Goal: Transaction & Acquisition: Purchase product/service

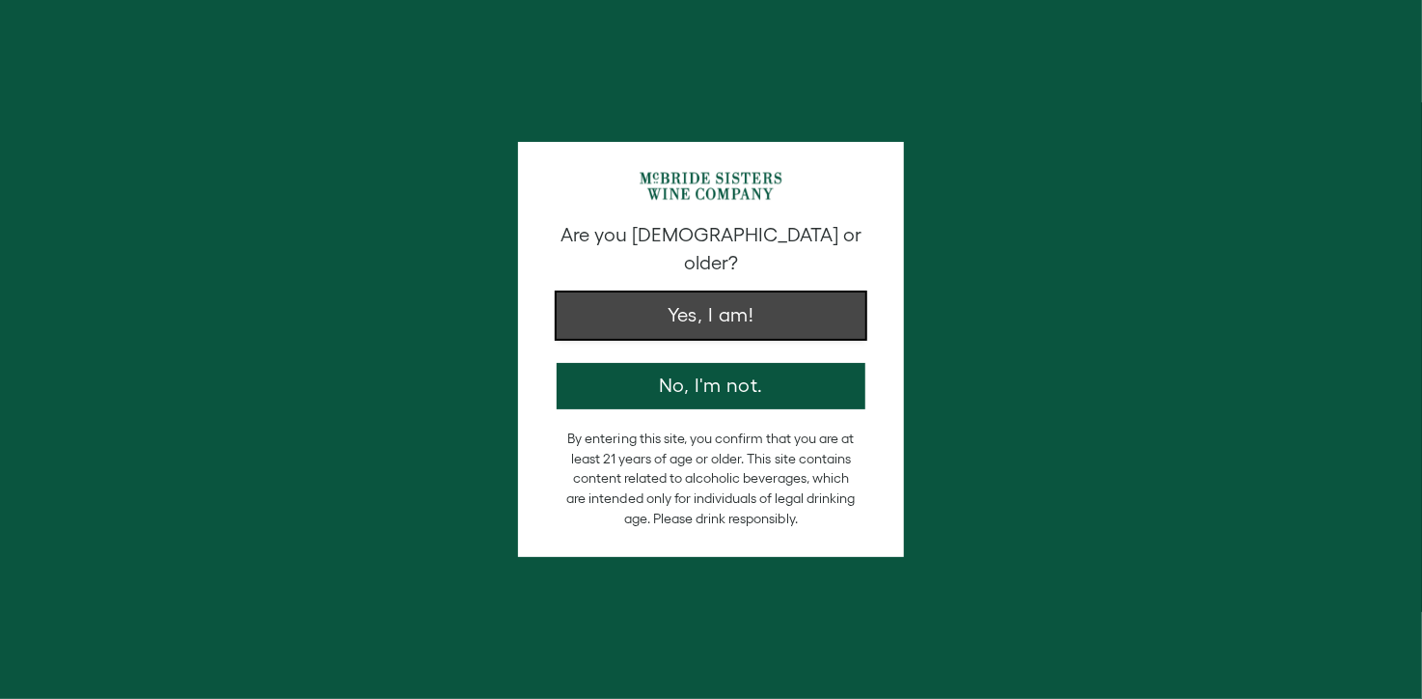
click at [731, 292] on button "Yes, I am!" at bounding box center [711, 315] width 309 height 46
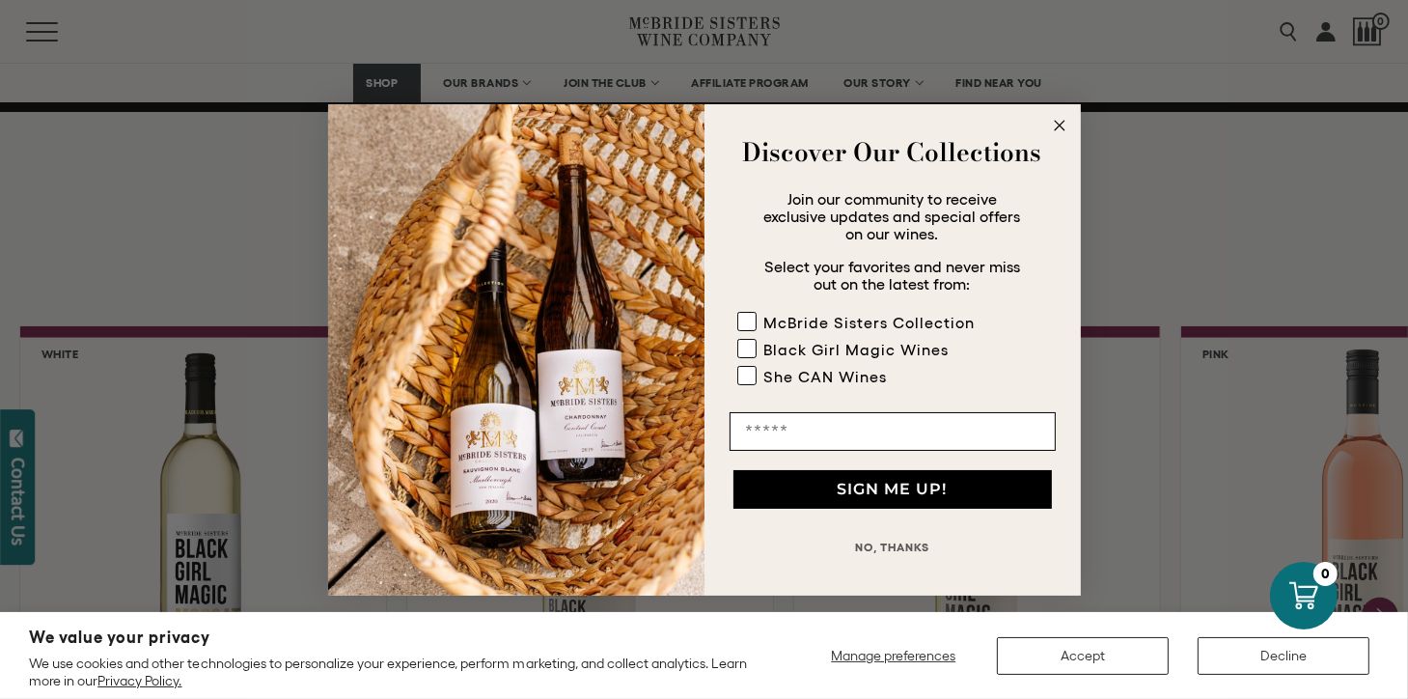
scroll to position [1552, 0]
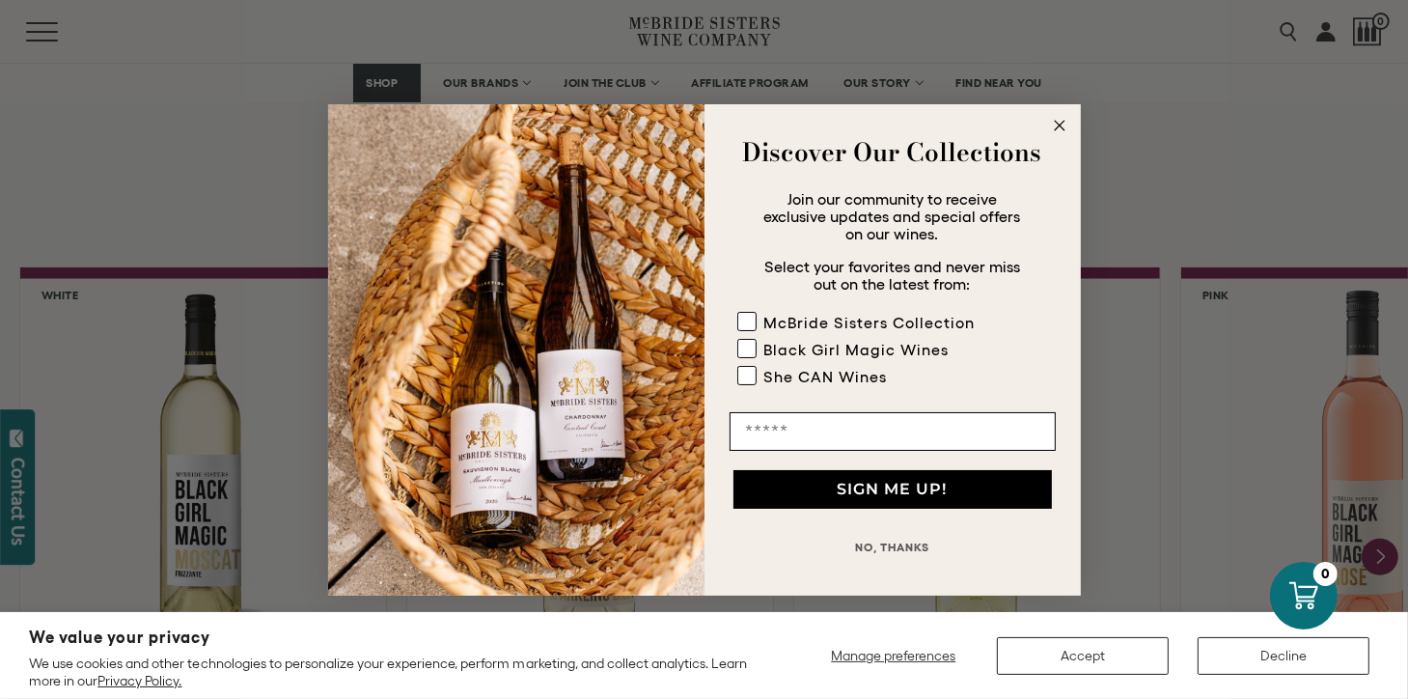
click at [1054, 130] on circle "Close dialog" at bounding box center [1059, 125] width 22 height 22
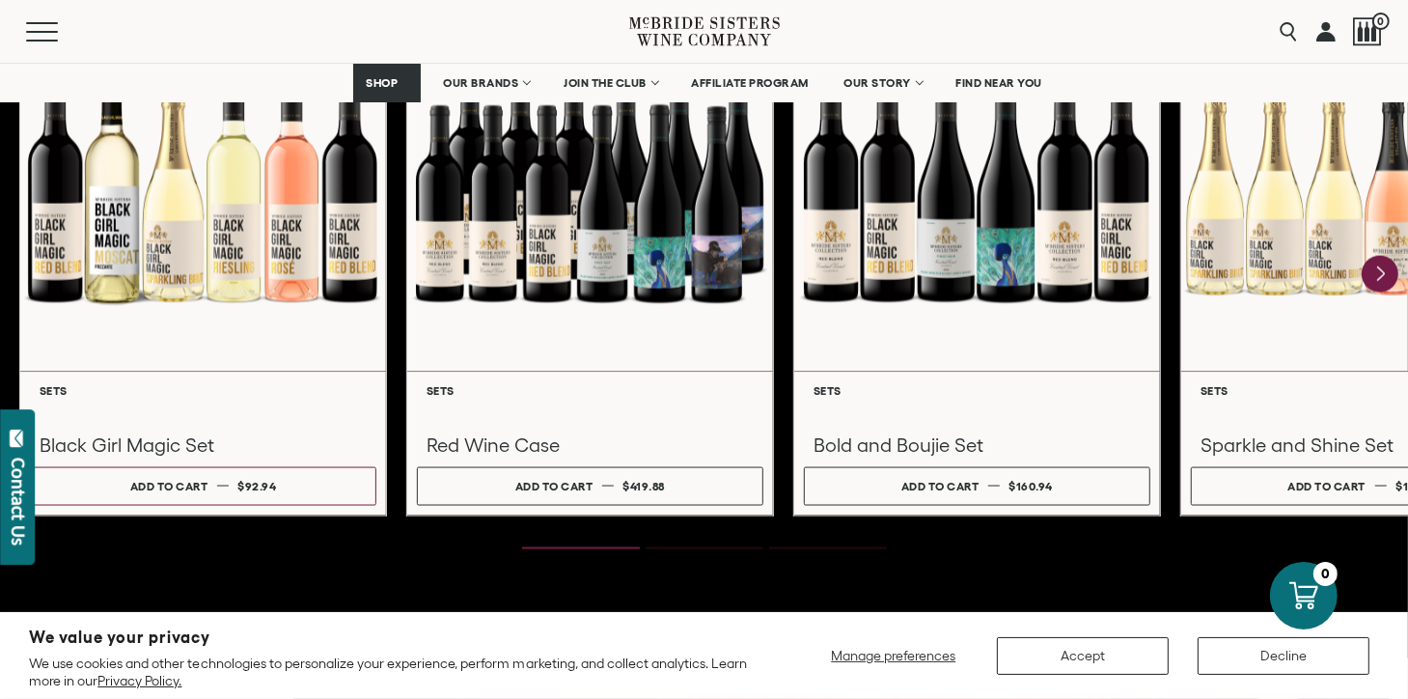
scroll to position [2709, 0]
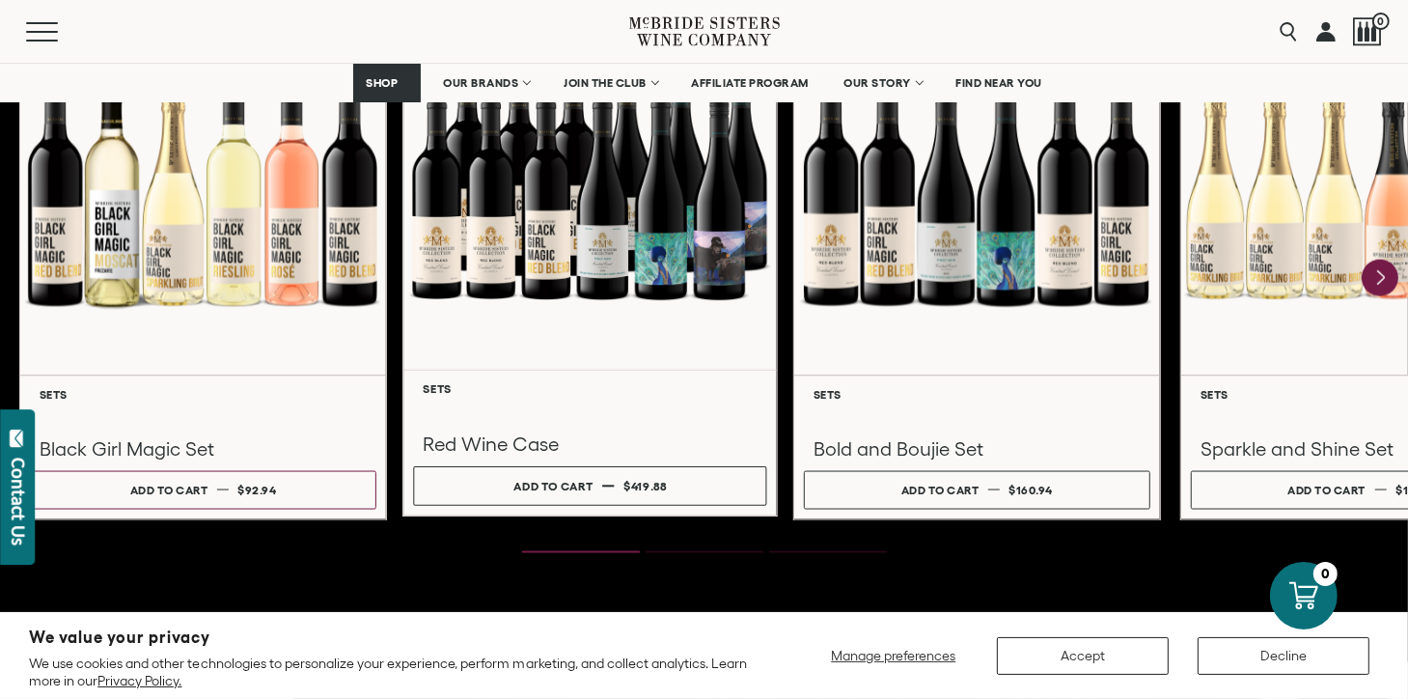
click at [662, 255] on div at bounding box center [589, 184] width 373 height 371
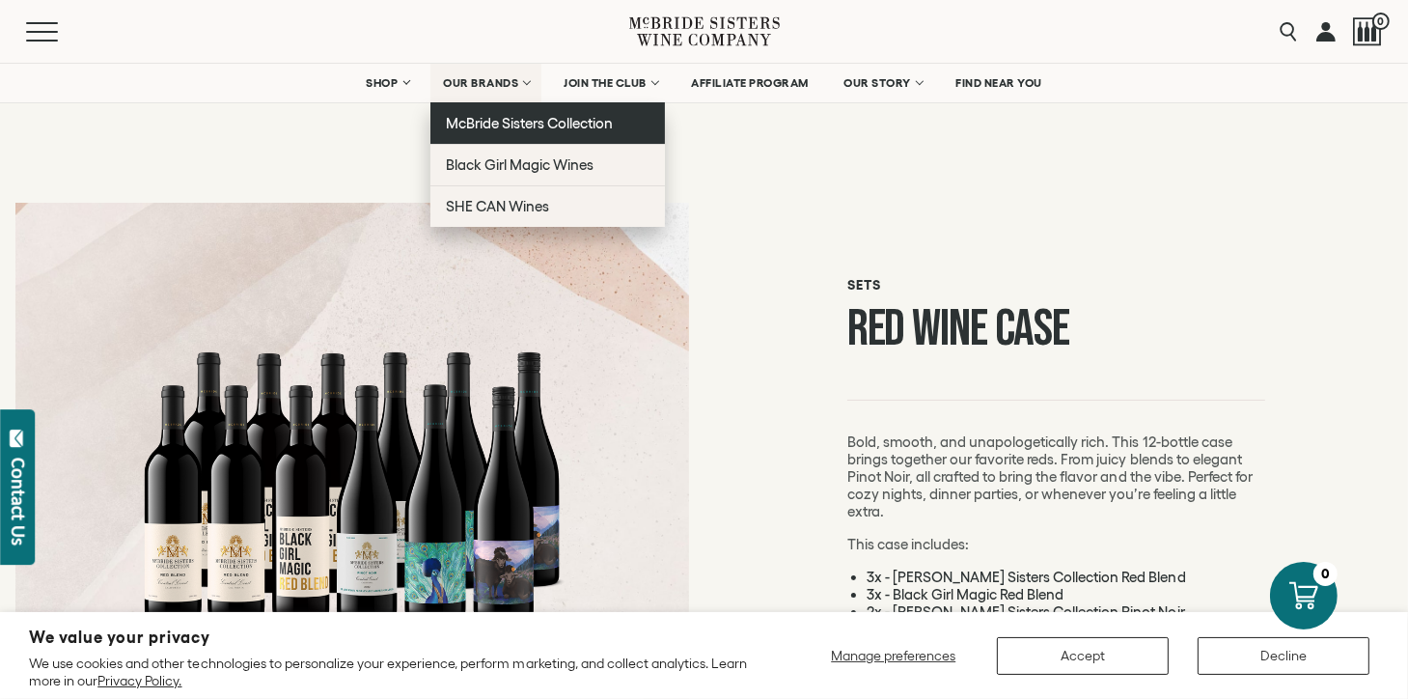
click at [517, 124] on span "McBride Sisters Collection" at bounding box center [530, 123] width 168 height 16
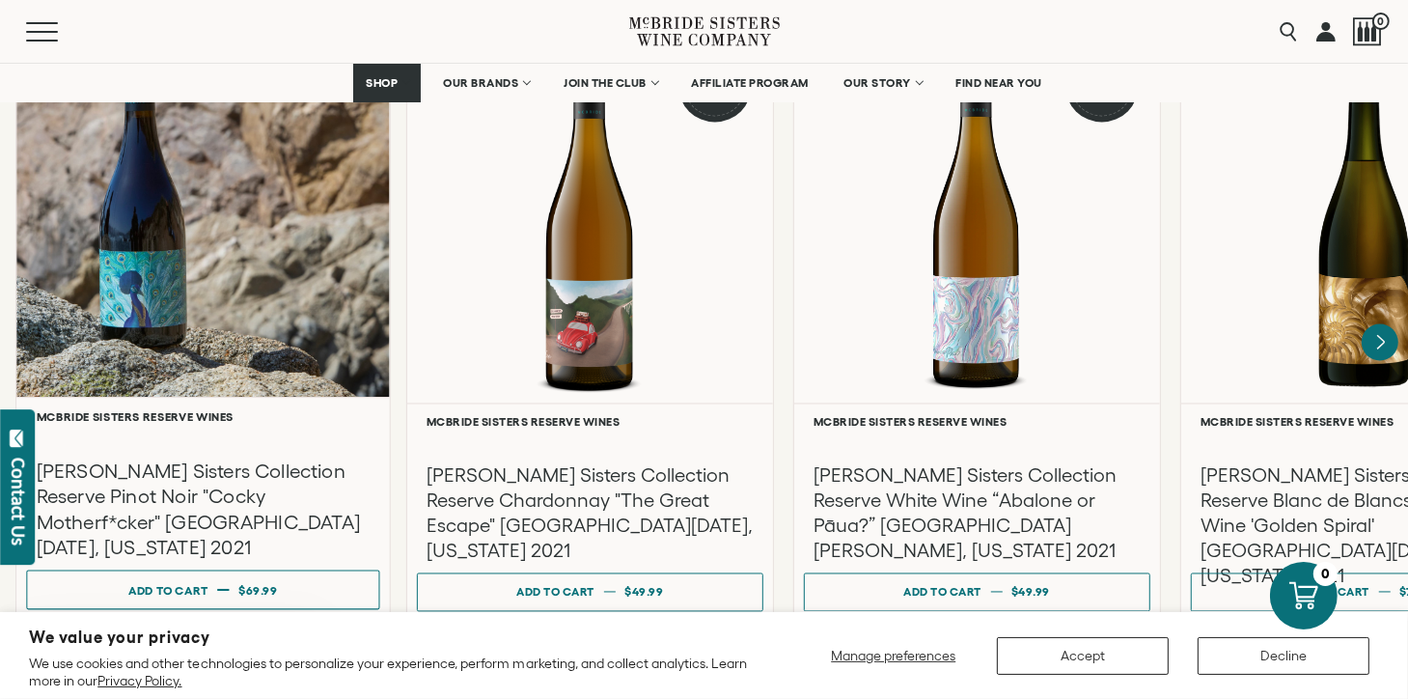
scroll to position [3377, 0]
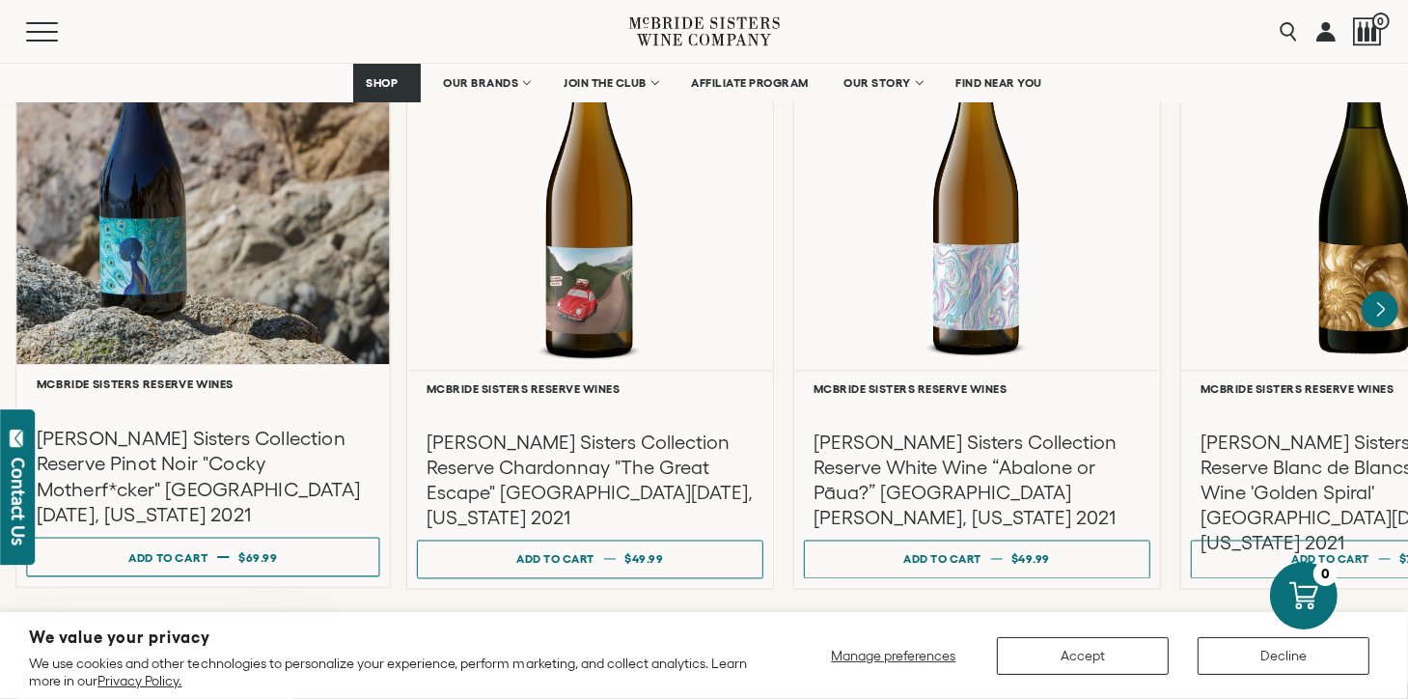
click at [147, 250] on div at bounding box center [202, 178] width 373 height 371
